Goal: Information Seeking & Learning: Learn about a topic

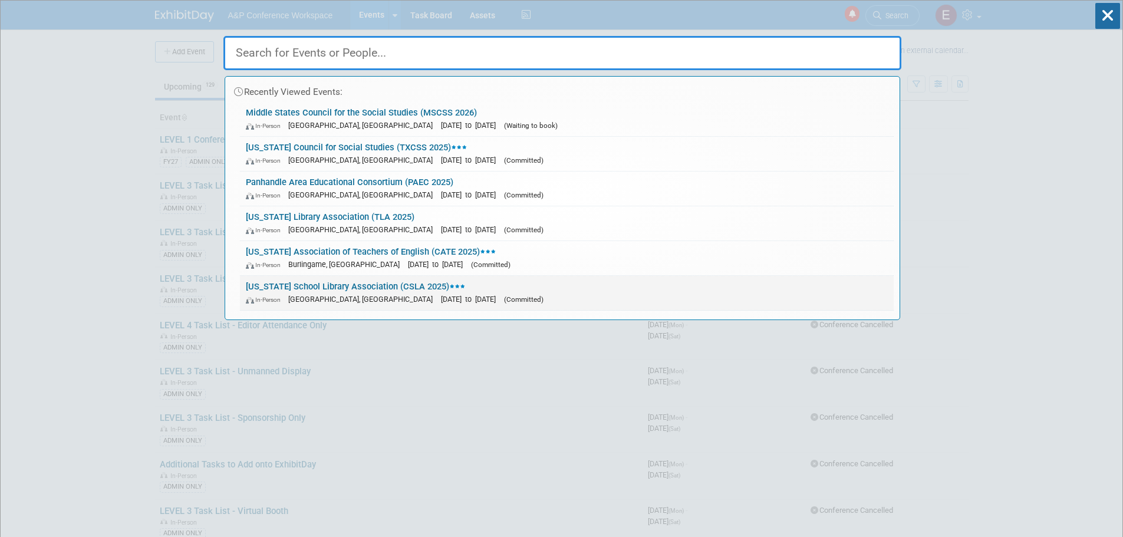
click at [349, 291] on link "California School Library Association (CSLA 2025) In-Person San Jose, CA Jan 30…" at bounding box center [567, 293] width 654 height 34
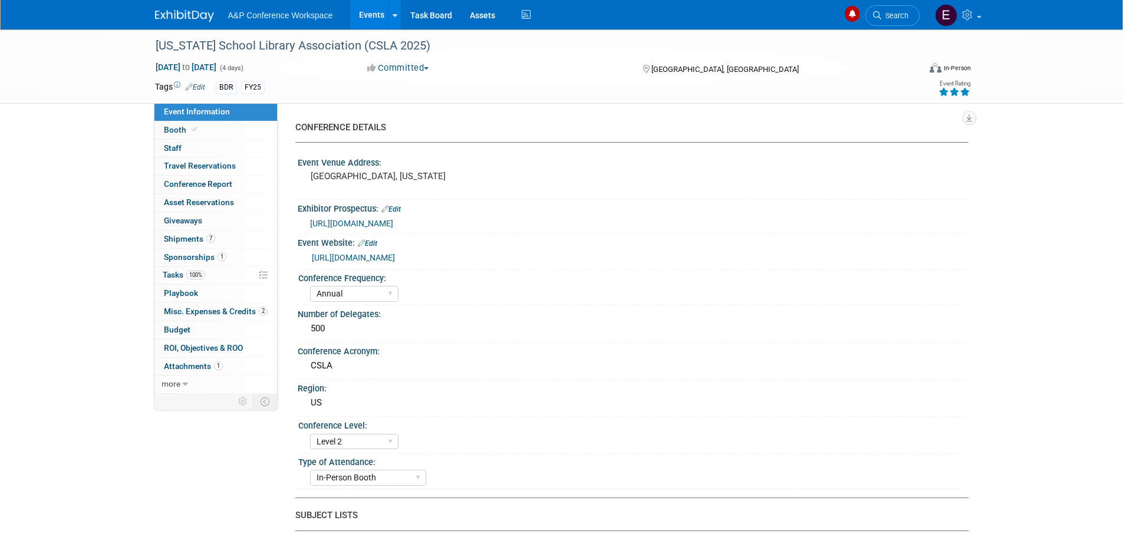
select select "Annual"
select select "Level 2"
select select "In-Person Booth"
select select "Anne Weston"
select select "Brand/Subject Presence​"
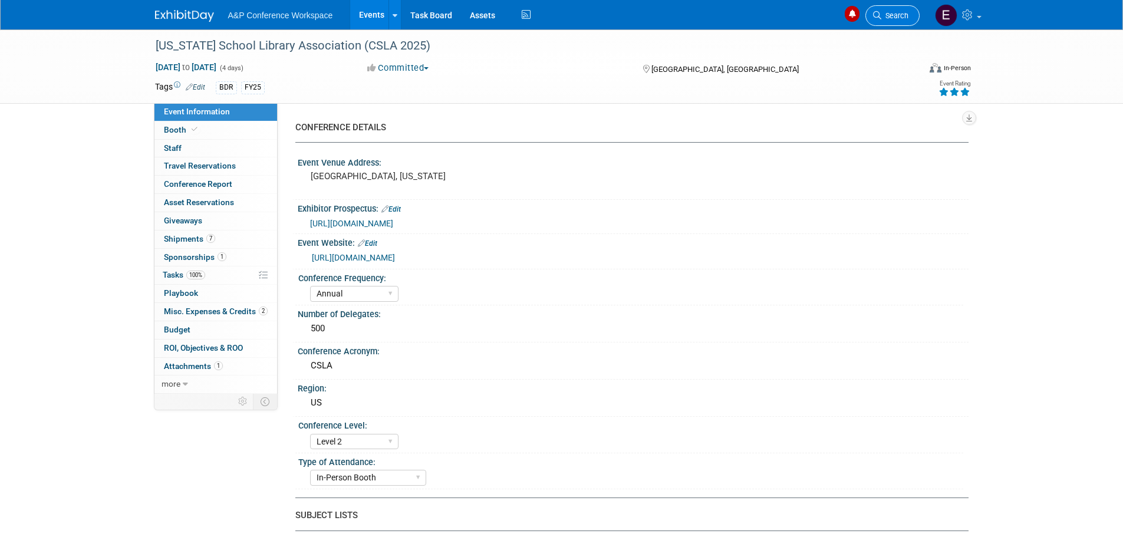
click at [900, 15] on span "Search" at bounding box center [894, 15] width 27 height 9
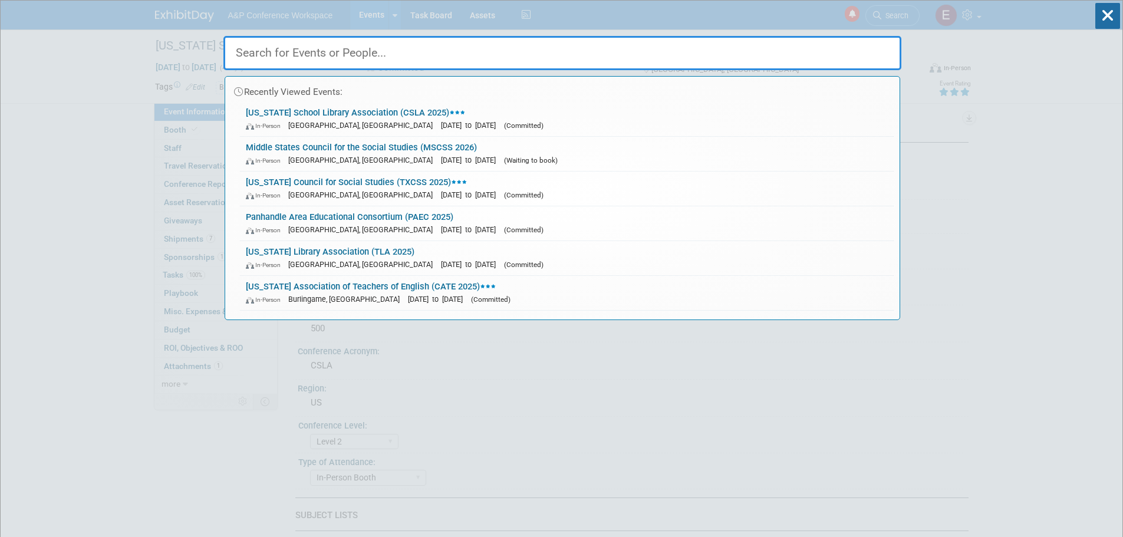
click at [478, 50] on input "text" at bounding box center [562, 53] width 678 height 34
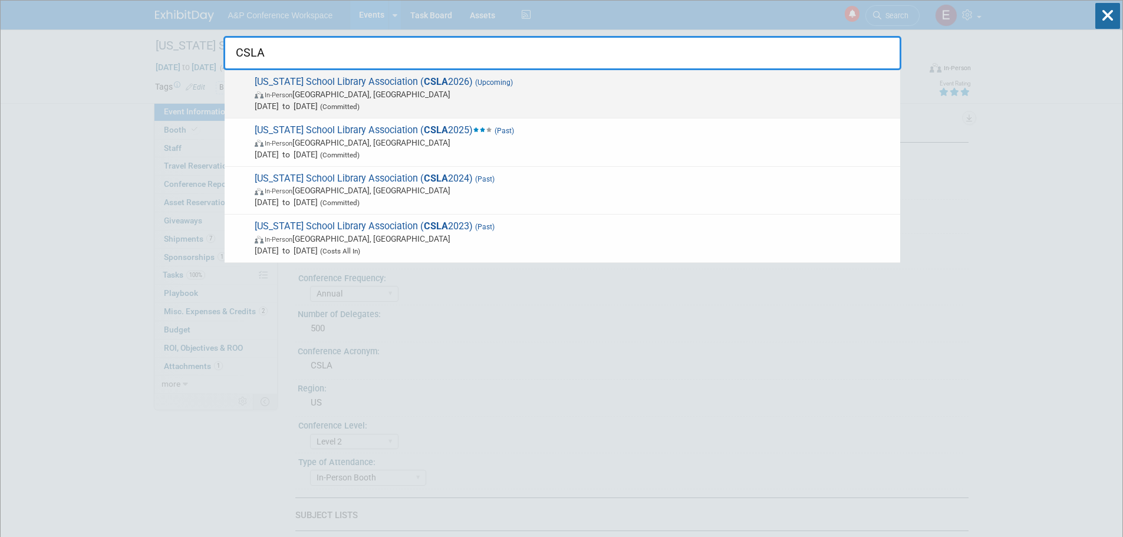
type input "CSLA"
click at [465, 79] on span "California School Library Association ( CSLA 2026) (Upcoming) In-Person Irvine,…" at bounding box center [572, 94] width 643 height 36
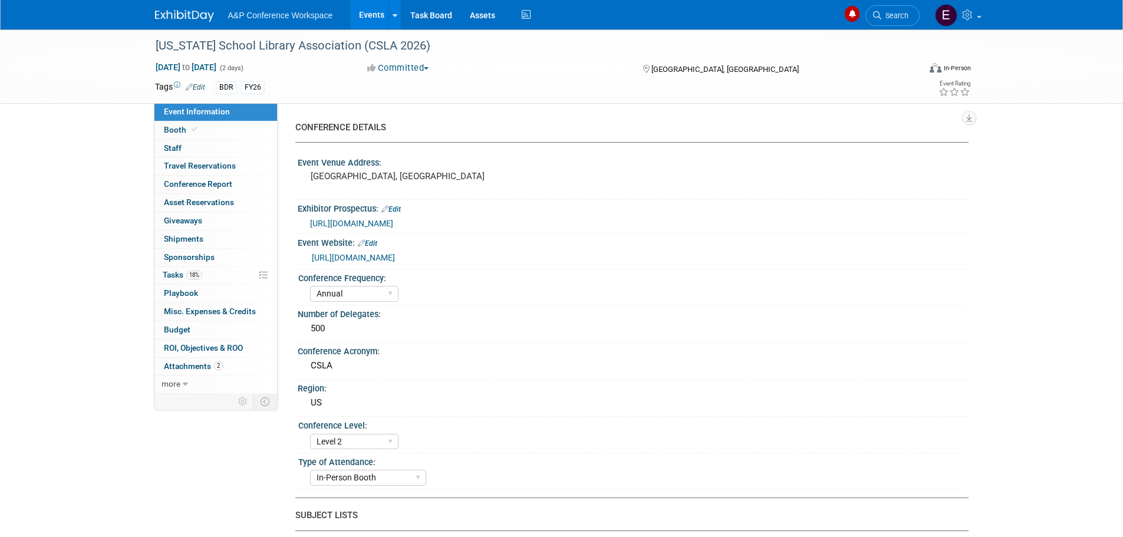
select select "Annual"
select select "Level 2"
select select "In-Person Booth"
select select "Schools"
select select "Bloomsbury Digital Resources"
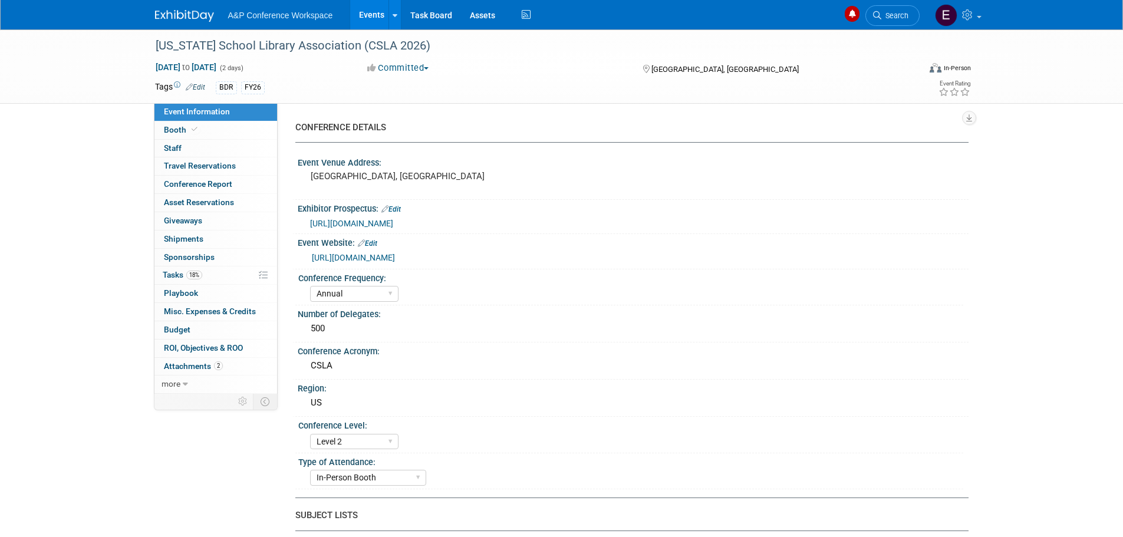
select select "[PERSON_NAME]"
select select "Rosalie Love"
click at [393, 220] on span "https://csla.net/events/conference-2025/exhibitors-2025/" at bounding box center [351, 223] width 83 height 9
click at [213, 251] on link "0 Sponsorships 0" at bounding box center [215, 258] width 123 height 18
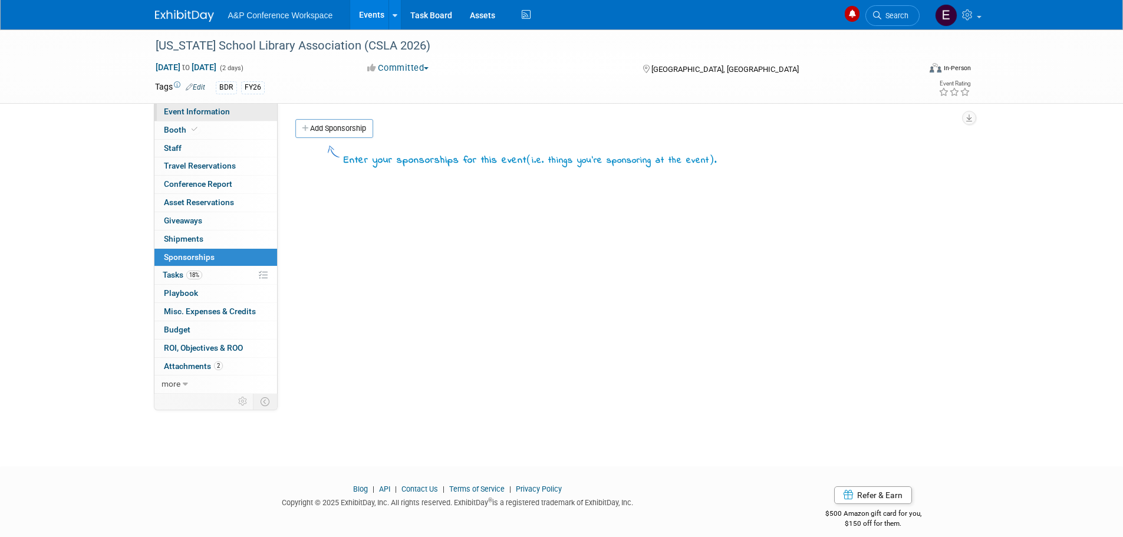
click at [182, 114] on span "Event Information" at bounding box center [197, 111] width 66 height 9
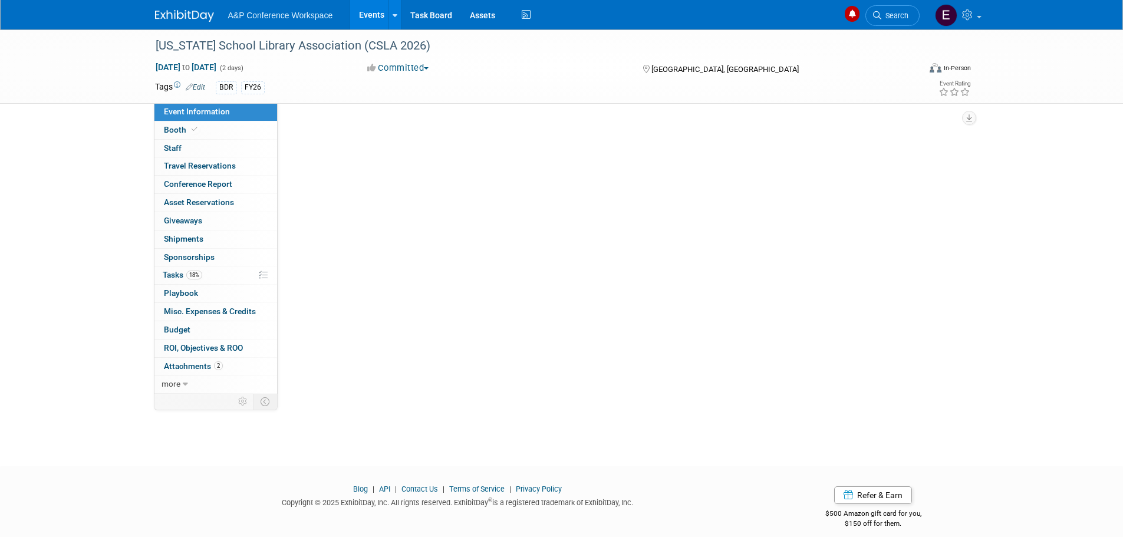
select select "Annual"
select select "Level 2"
select select "In-Person Booth"
select select "Schools"
select select "Bloomsbury Digital Resources"
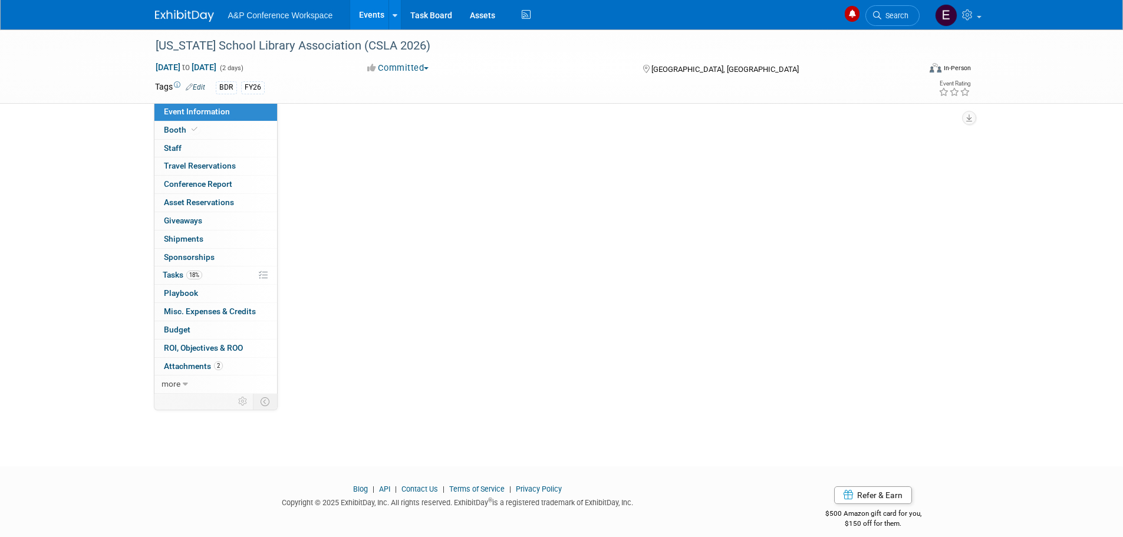
select select "Anne Weston"
select select "Mark Strong"
select select "Rosalie Love"
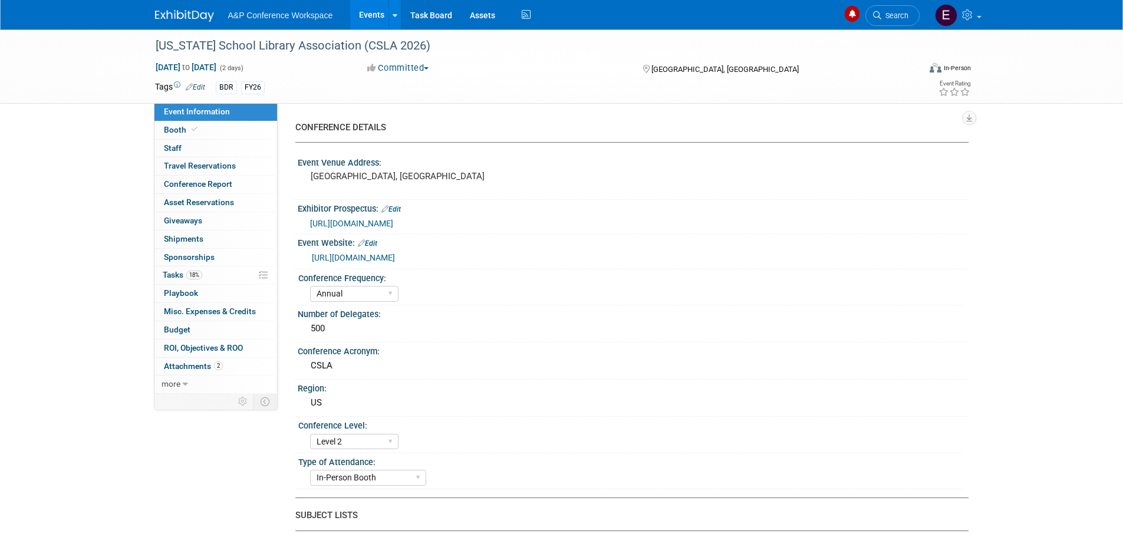
click at [356, 257] on link "https://csla.net/" at bounding box center [353, 257] width 83 height 9
click at [978, 13] on link at bounding box center [958, 14] width 58 height 29
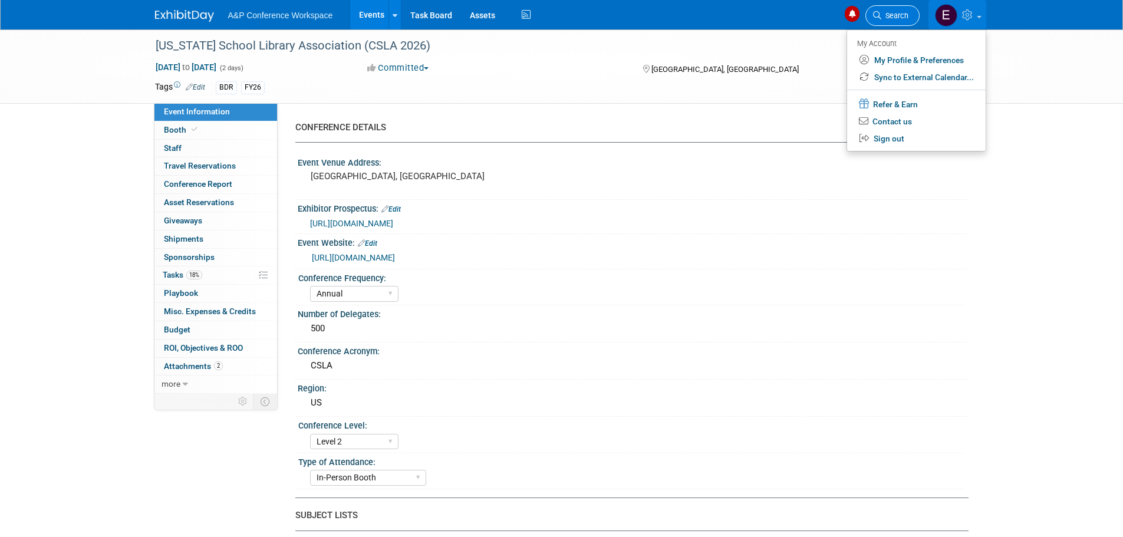
click at [887, 16] on span "Search" at bounding box center [894, 15] width 27 height 9
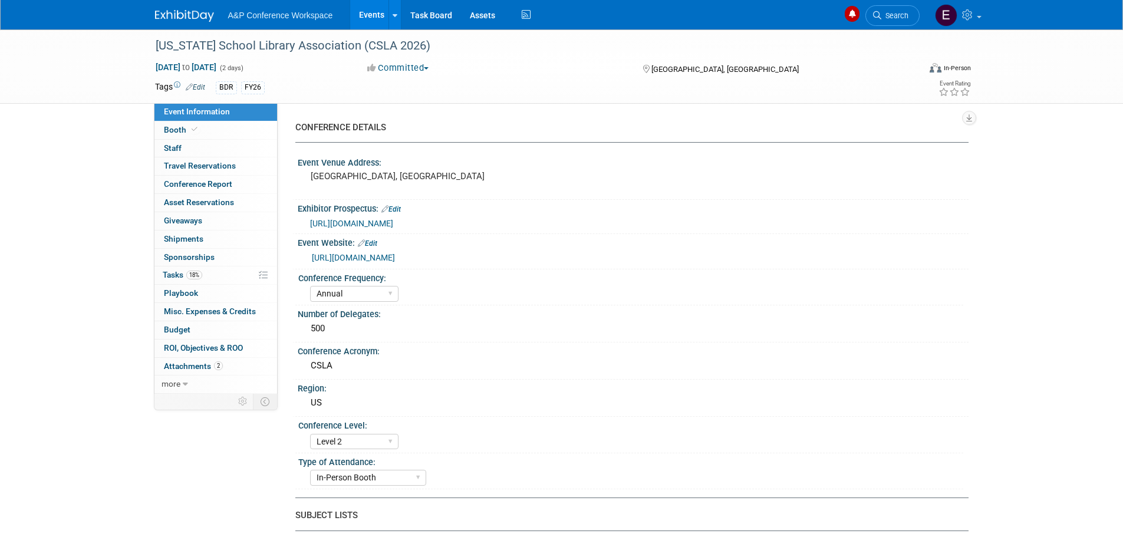
click at [195, 14] on img at bounding box center [184, 16] width 59 height 12
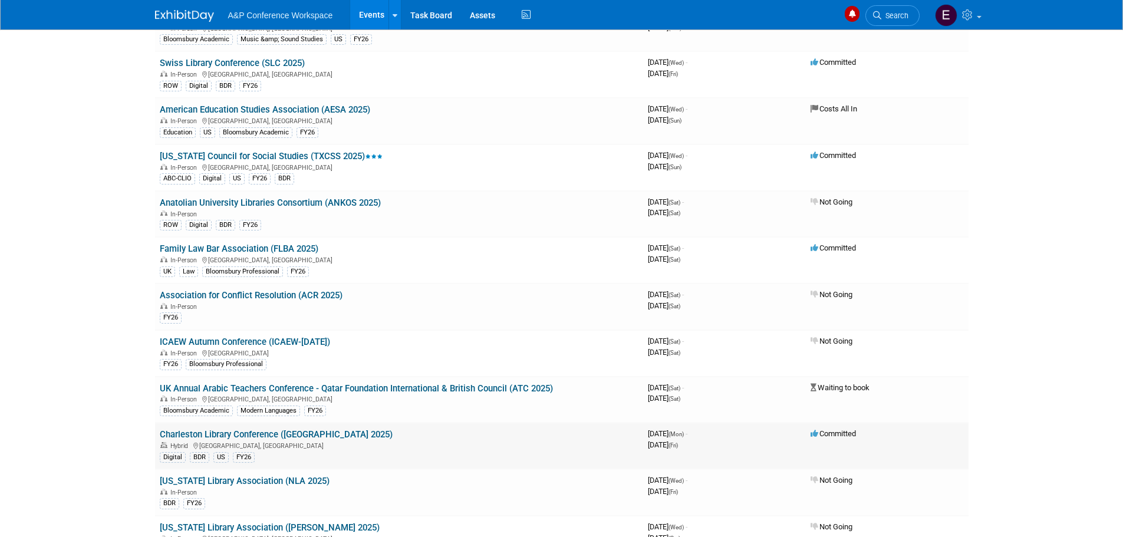
scroll to position [1946, 0]
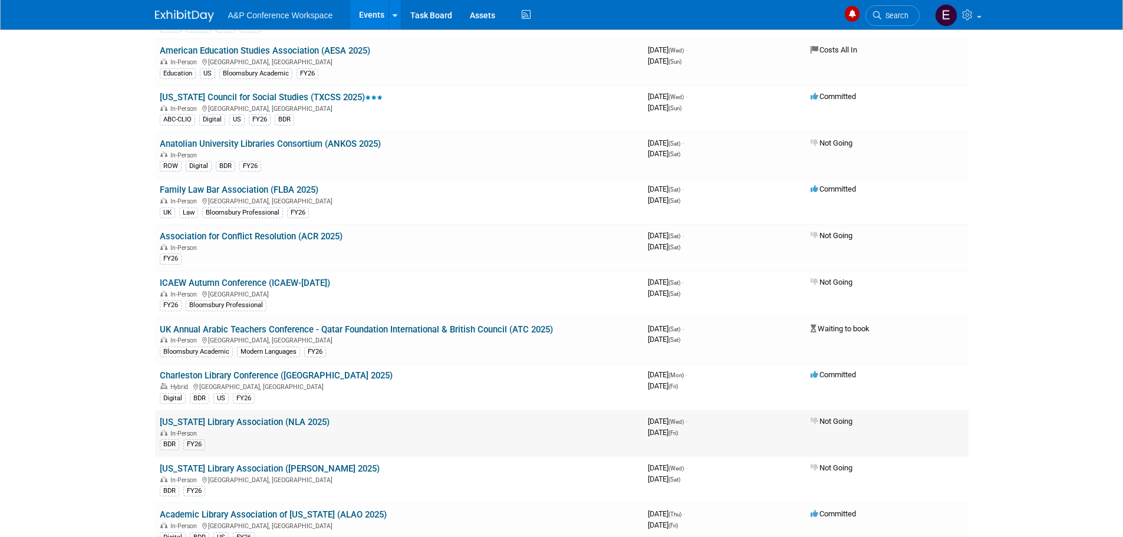
click at [450, 436] on div "In-Person" at bounding box center [399, 432] width 479 height 9
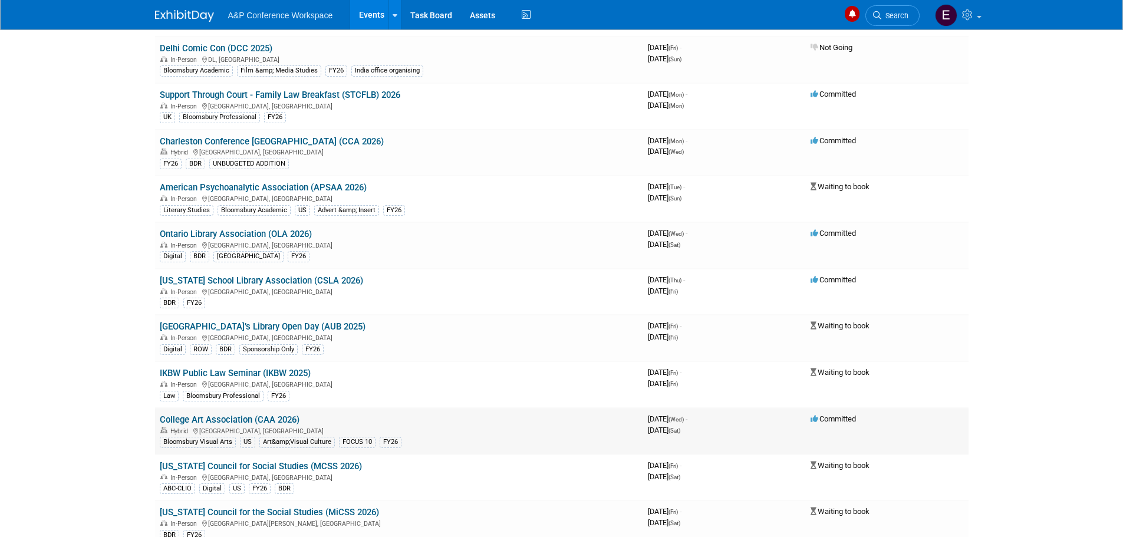
scroll to position [3950, 0]
